Goal: Task Accomplishment & Management: Manage account settings

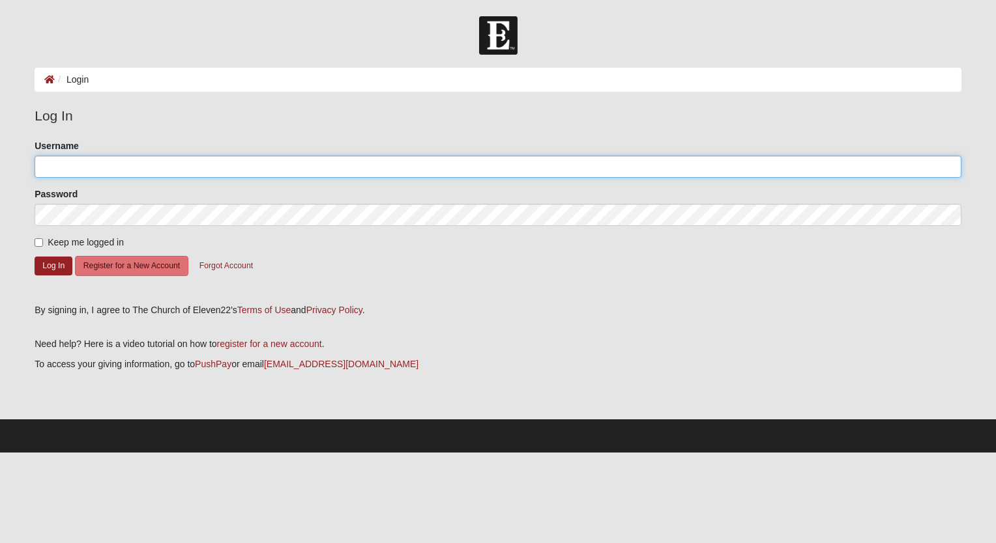
click at [162, 173] on input "Username" at bounding box center [498, 167] width 927 height 22
type input "RAnaples"
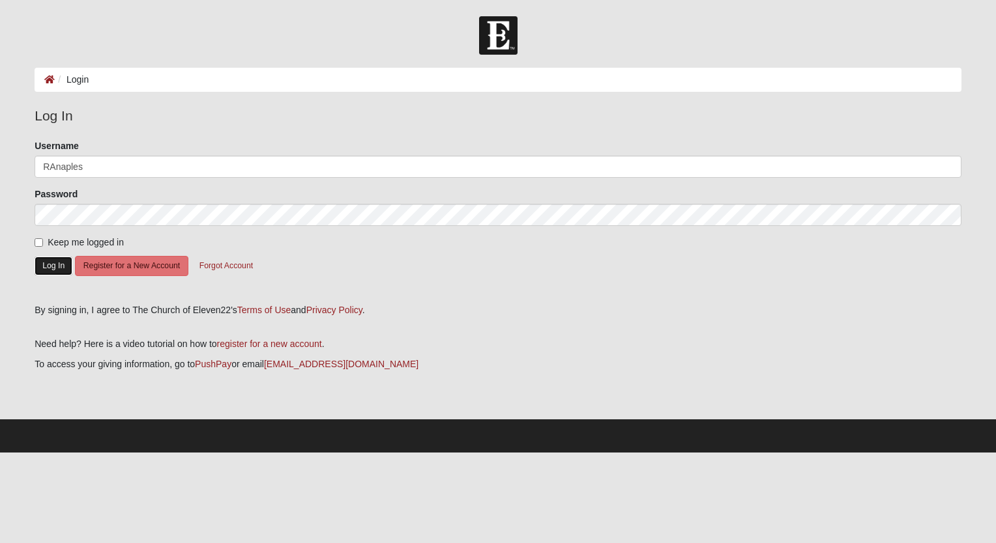
click at [57, 267] on button "Log In" at bounding box center [54, 266] width 38 height 19
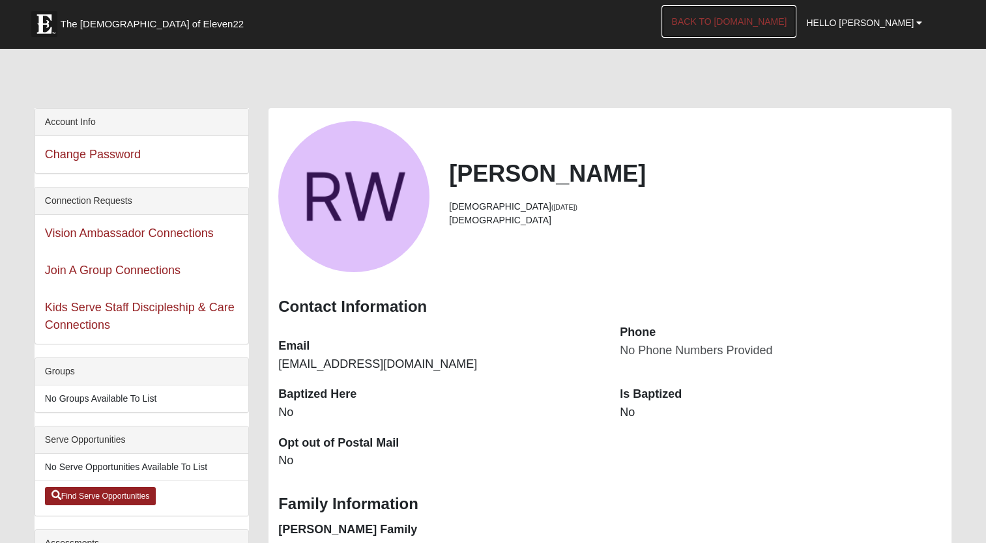
click at [759, 19] on link "Back to [DOMAIN_NAME]" at bounding box center [728, 21] width 135 height 33
click at [888, 25] on span "Hello [PERSON_NAME]" at bounding box center [860, 23] width 108 height 10
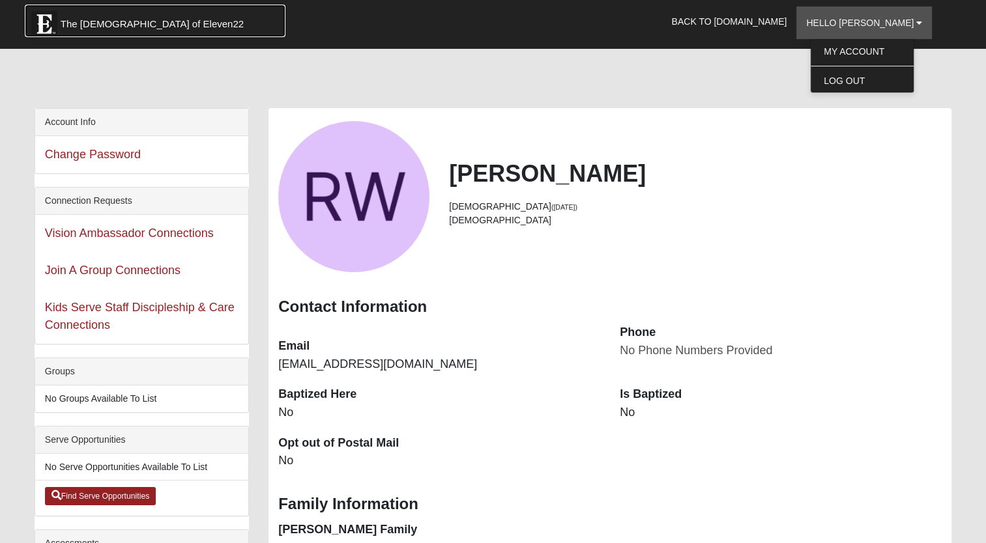
click at [149, 23] on span "The [DEMOGRAPHIC_DATA] of Eleven22" at bounding box center [152, 24] width 183 height 13
